Goal: Navigation & Orientation: Find specific page/section

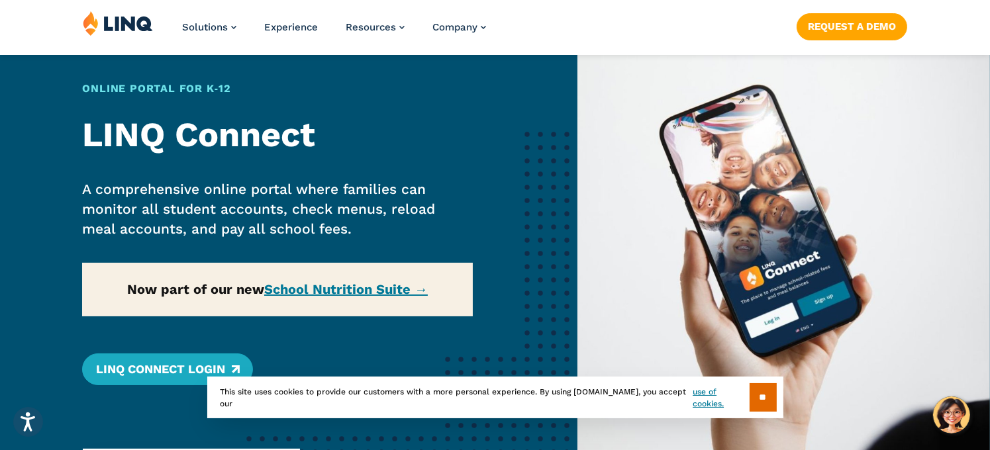
scroll to position [199, 0]
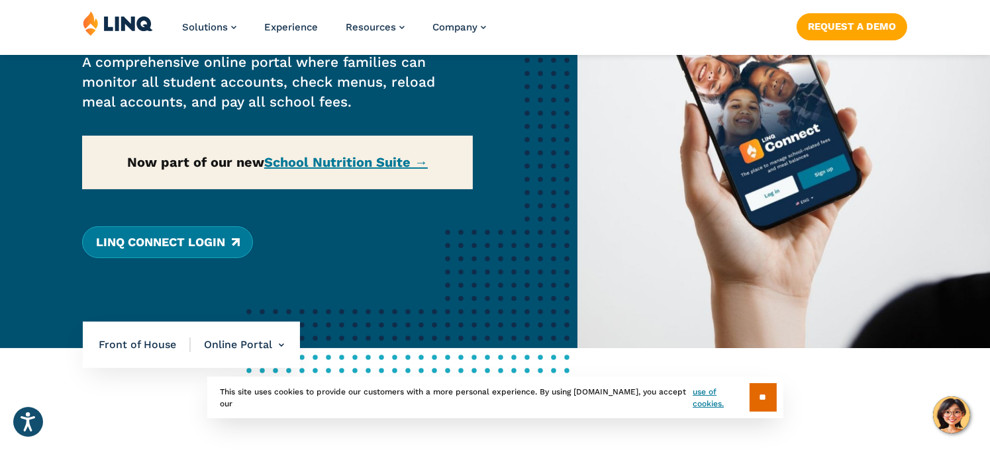
click at [159, 245] on link "LINQ Connect Login" at bounding box center [167, 243] width 170 height 32
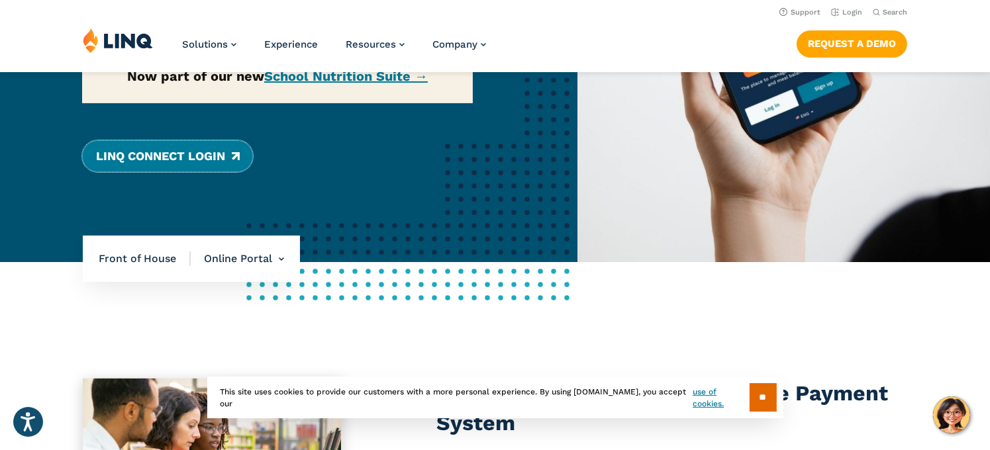
scroll to position [265, 0]
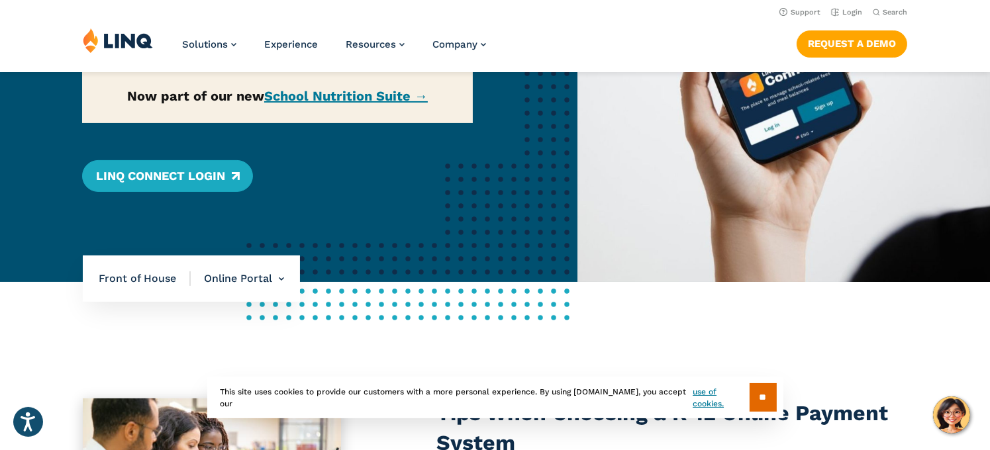
click at [346, 99] on div "Home / Solutions / LINQ Nutrition / School Nutrition / Front of House / Online …" at bounding box center [289, 45] width 578 height 474
click at [342, 95] on div "Home / Solutions / LINQ Nutrition / School Nutrition / Front of House / Online …" at bounding box center [289, 45] width 578 height 474
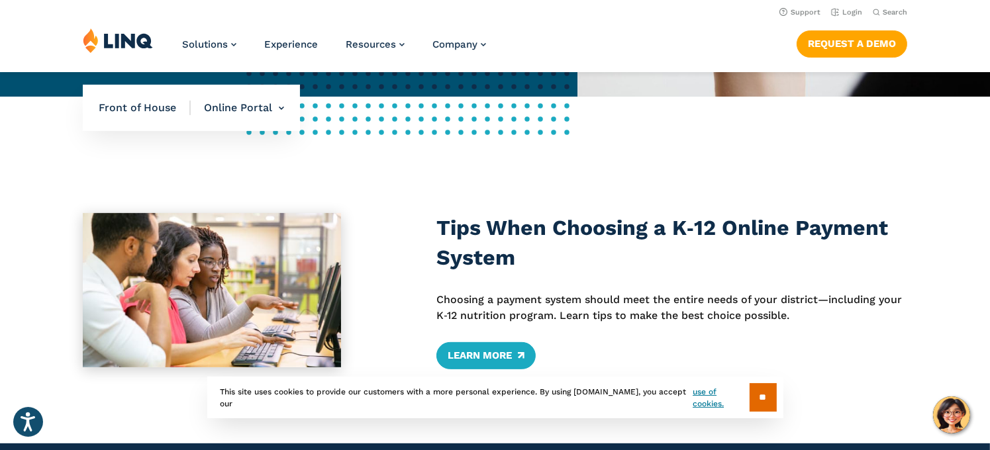
scroll to position [397, 0]
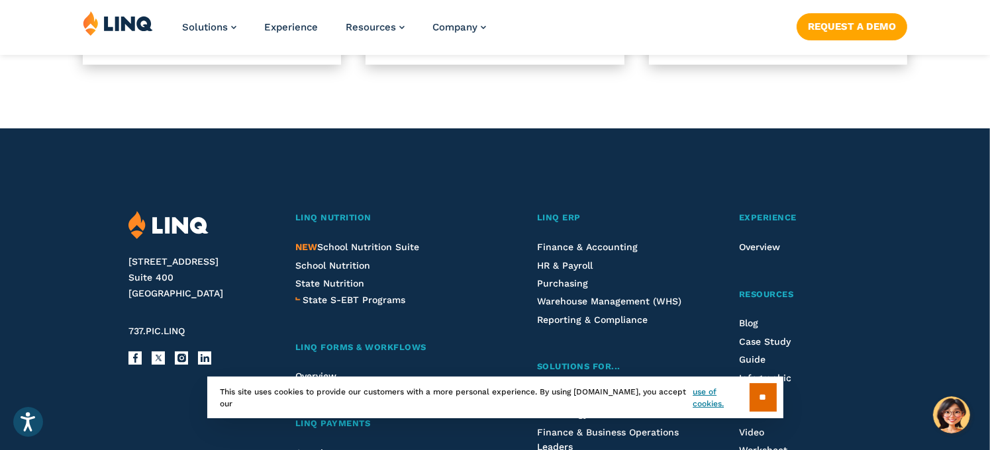
scroll to position [1325, 0]
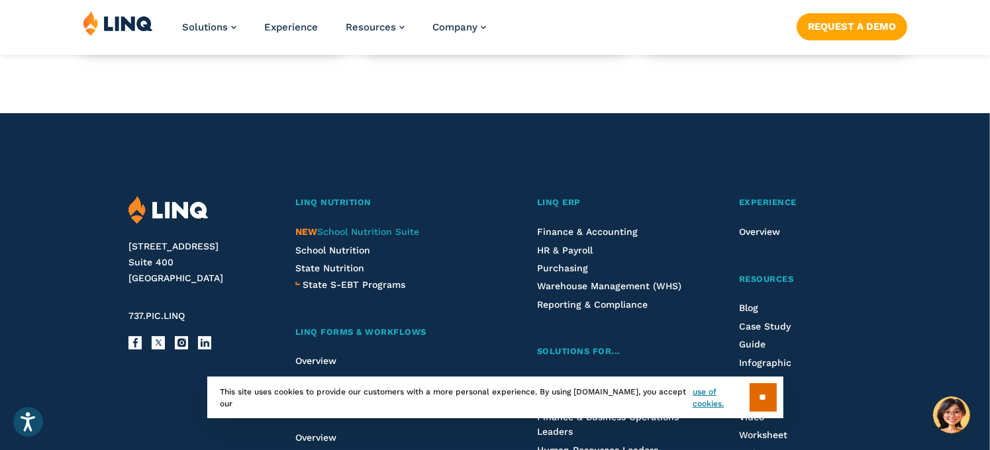
click at [342, 233] on span "NEW School Nutrition Suite" at bounding box center [357, 232] width 124 height 11
click at [315, 246] on span "School Nutrition" at bounding box center [332, 250] width 75 height 11
click at [920, 158] on footer "2801 Via Fortuna Suite 400 Austin, TX 78746 737.PIC.LINQ Facebook X Instagram L…" at bounding box center [495, 454] width 990 height 682
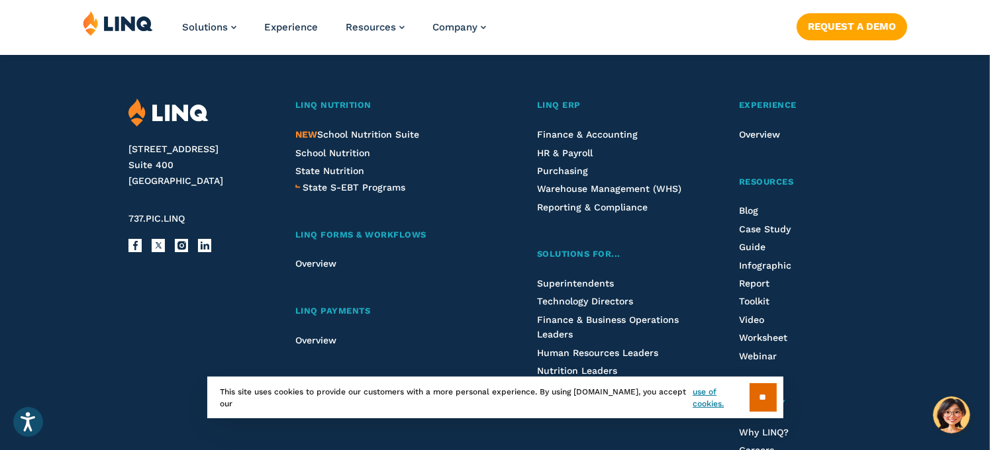
scroll to position [1391, 0]
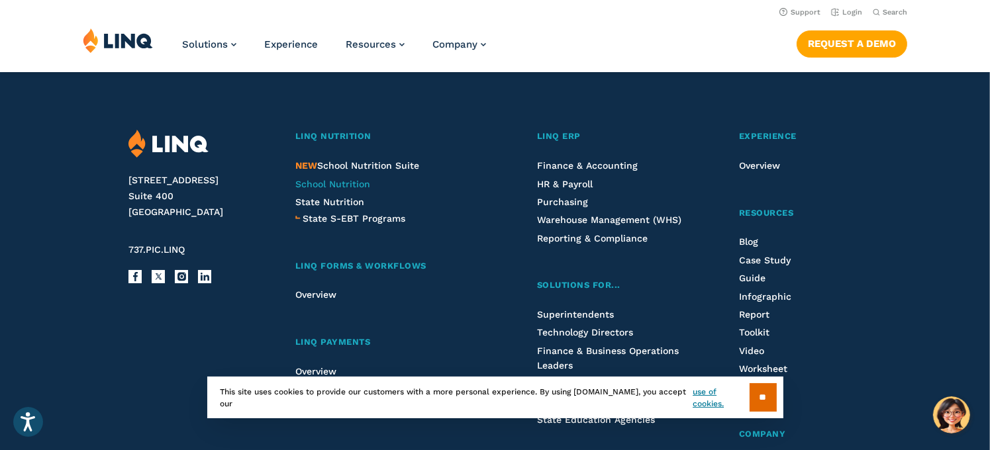
click at [321, 181] on span "School Nutrition" at bounding box center [332, 184] width 75 height 11
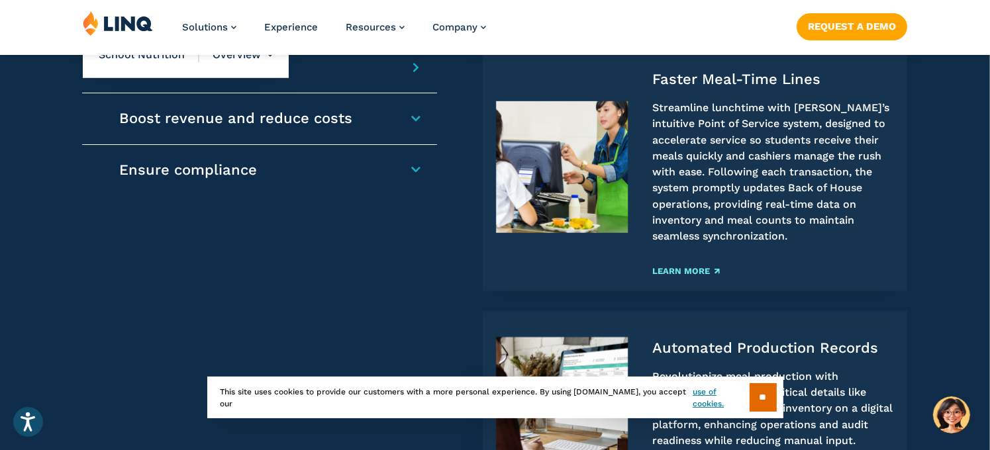
scroll to position [1259, 0]
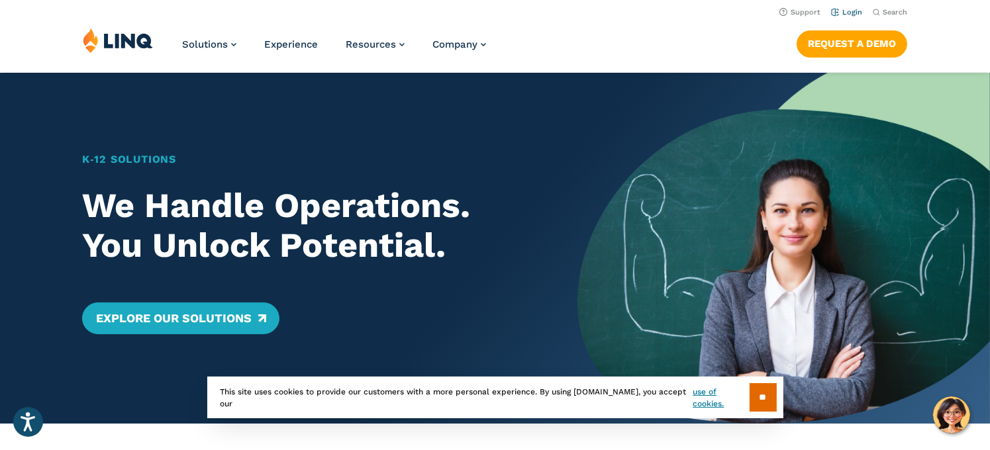
click at [837, 11] on link "Login" at bounding box center [846, 12] width 31 height 9
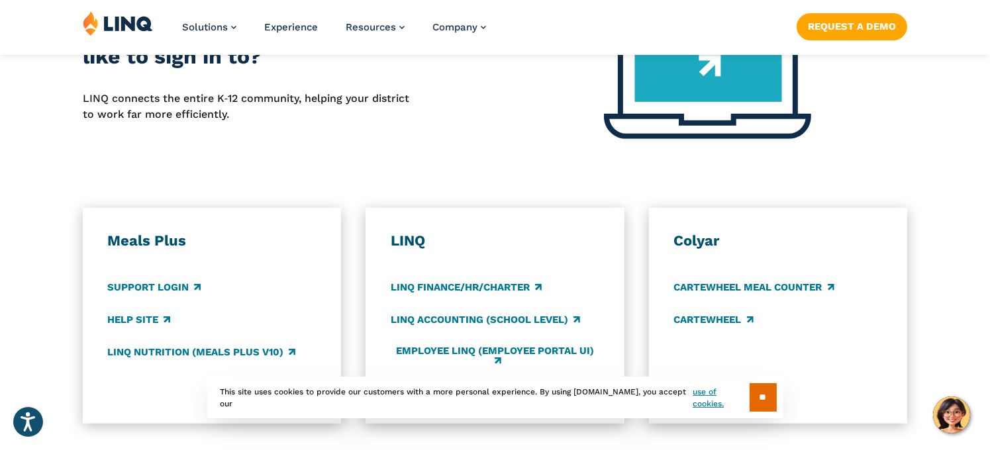
scroll to position [596, 0]
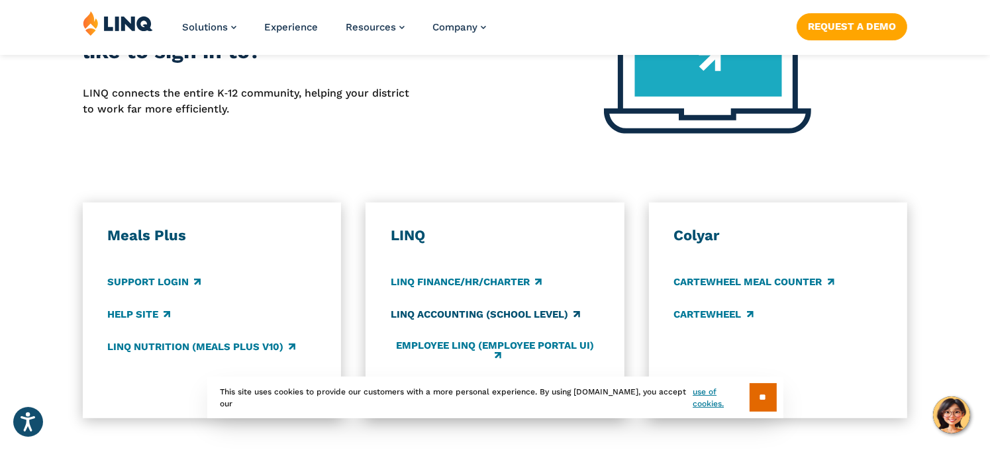
click at [515, 314] on link "LINQ Accounting (school level)" at bounding box center [485, 314] width 189 height 15
